Goal: Task Accomplishment & Management: Manage account settings

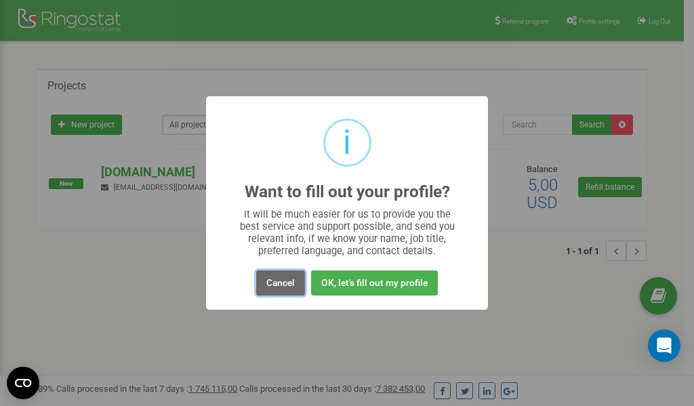
click at [281, 281] on button "Cancel" at bounding box center [280, 283] width 49 height 25
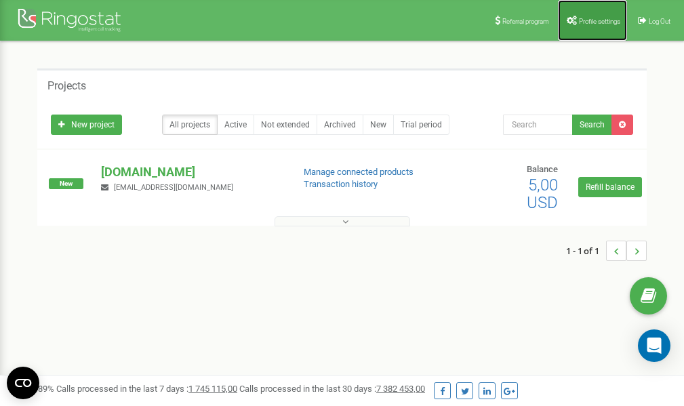
click at [597, 27] on link "Profile settings" at bounding box center [592, 20] width 69 height 41
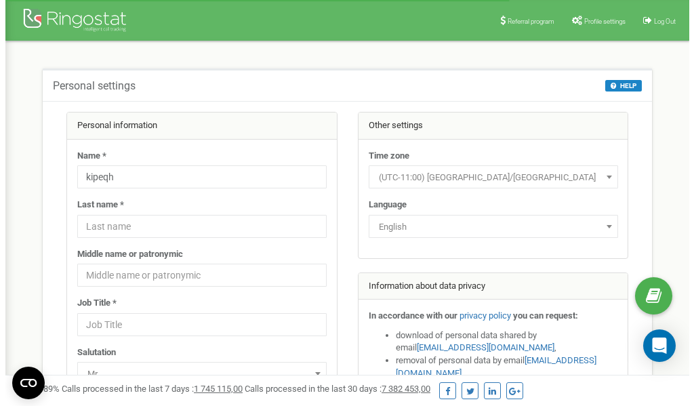
scroll to position [68, 0]
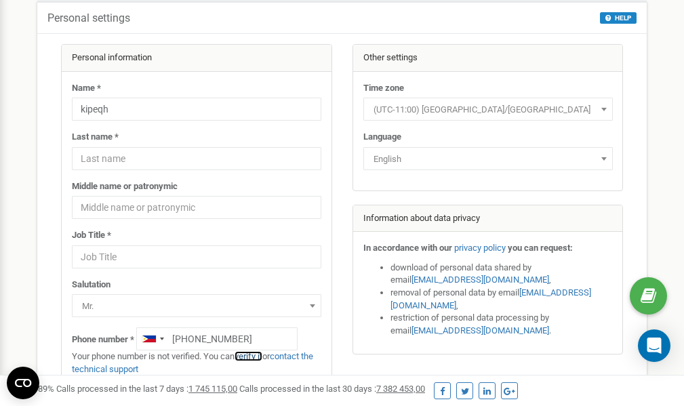
click at [253, 357] on link "verify it" at bounding box center [249, 356] width 28 height 10
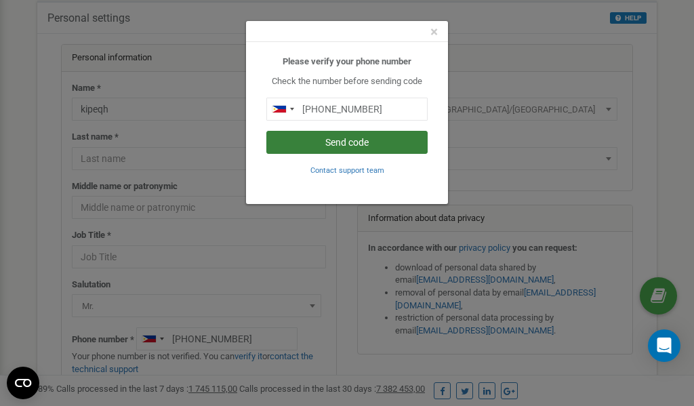
click at [375, 143] on button "Send code" at bounding box center [346, 142] width 161 height 23
